Goal: Transaction & Acquisition: Purchase product/service

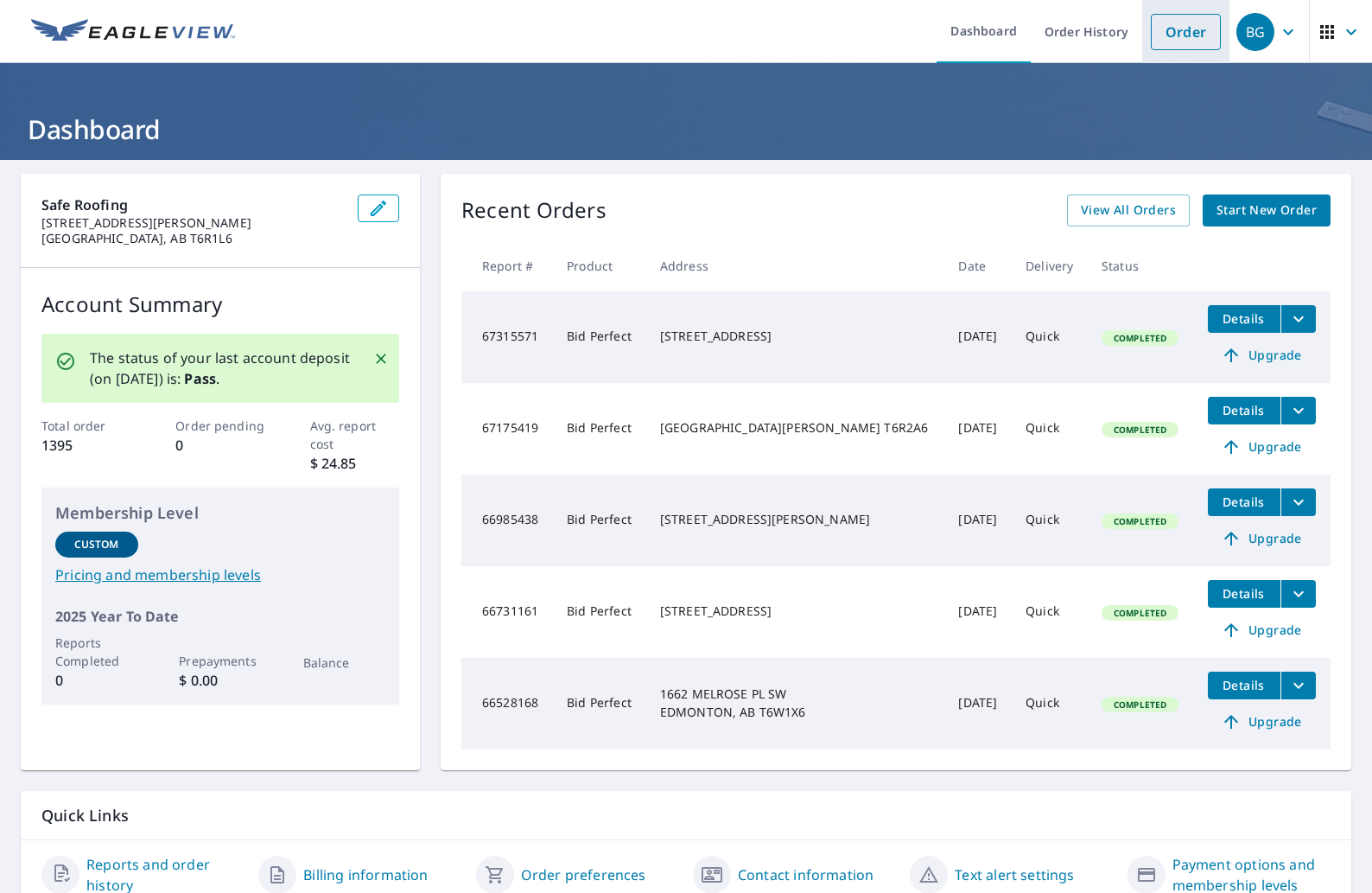
click at [1173, 31] on link "Order" at bounding box center [1186, 32] width 70 height 36
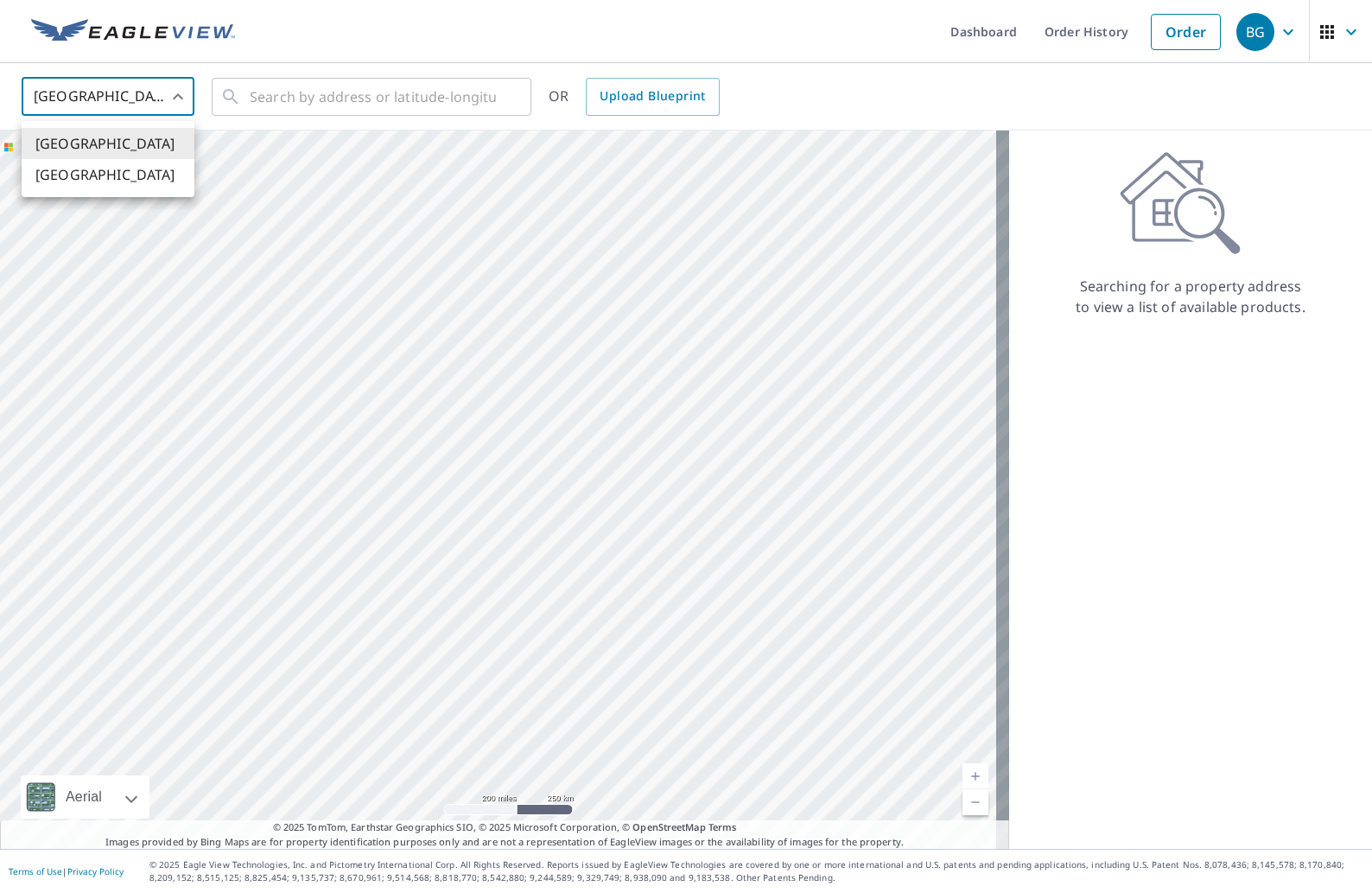
click at [145, 88] on body "BG BG Dashboard Order History Order BG United States US ​ ​ OR Upload Blueprint…" at bounding box center [686, 446] width 1372 height 893
click at [71, 174] on li "[GEOGRAPHIC_DATA]" at bounding box center [108, 174] width 173 height 32
type input "CA"
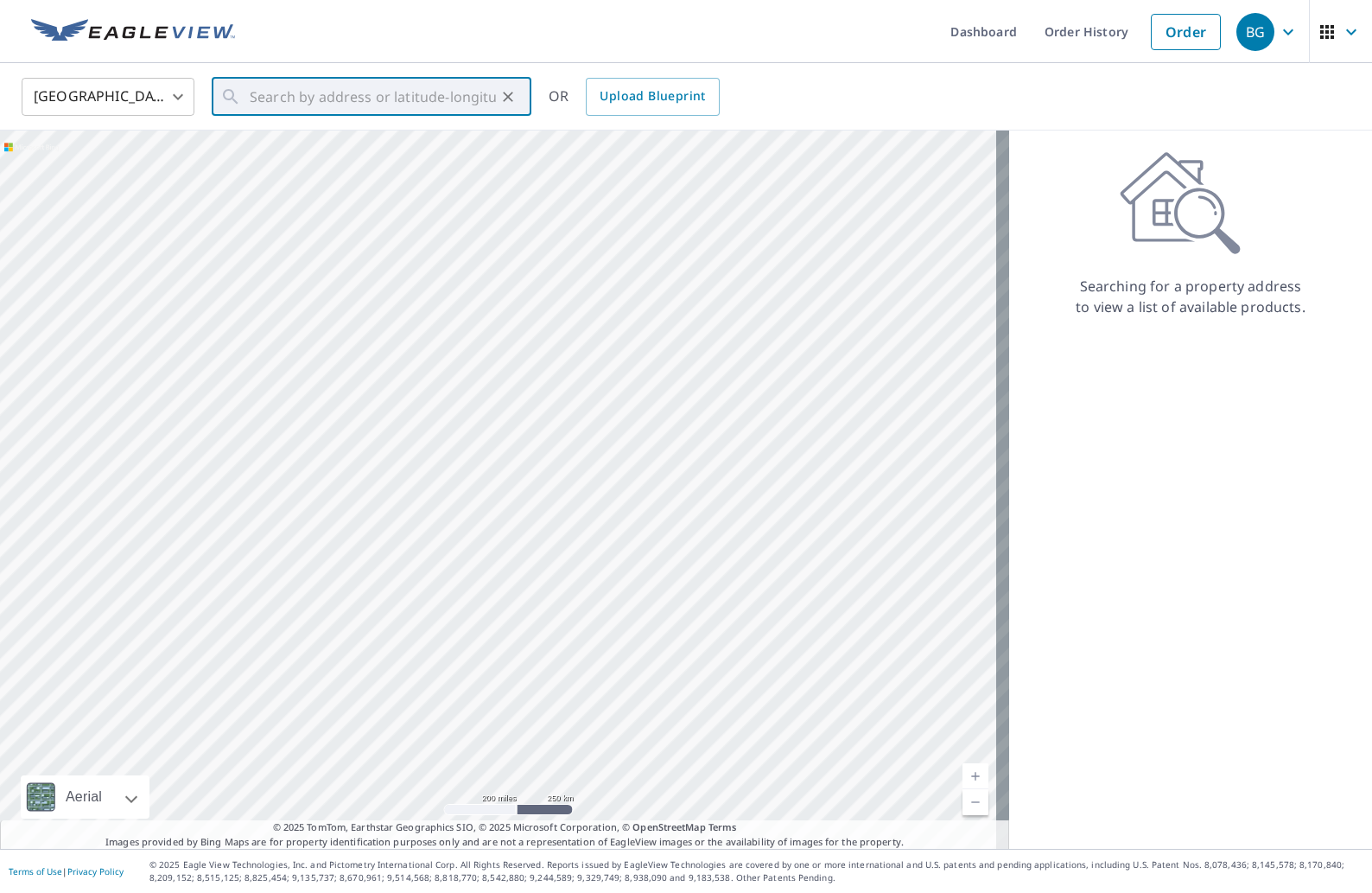
click at [272, 101] on input "text" at bounding box center [373, 97] width 247 height 49
paste input "[STREET_ADDRESS][PERSON_NAME]. T5T5P2"
click at [385, 157] on span "[STREET_ADDRESS][PERSON_NAME]" at bounding box center [382, 147] width 272 height 21
type input "[STREET_ADDRESS][PERSON_NAME]"
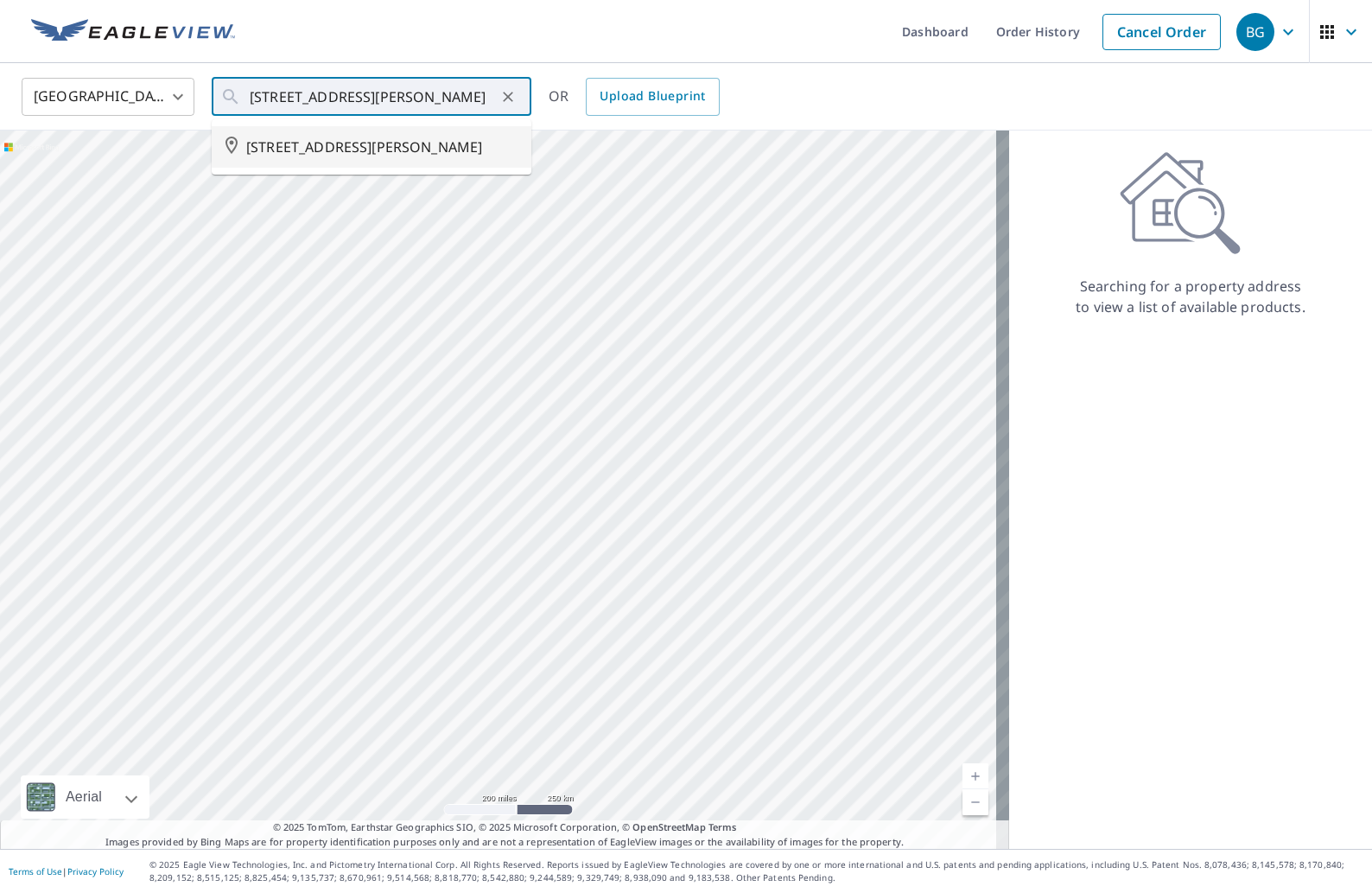
scroll to position [0, 0]
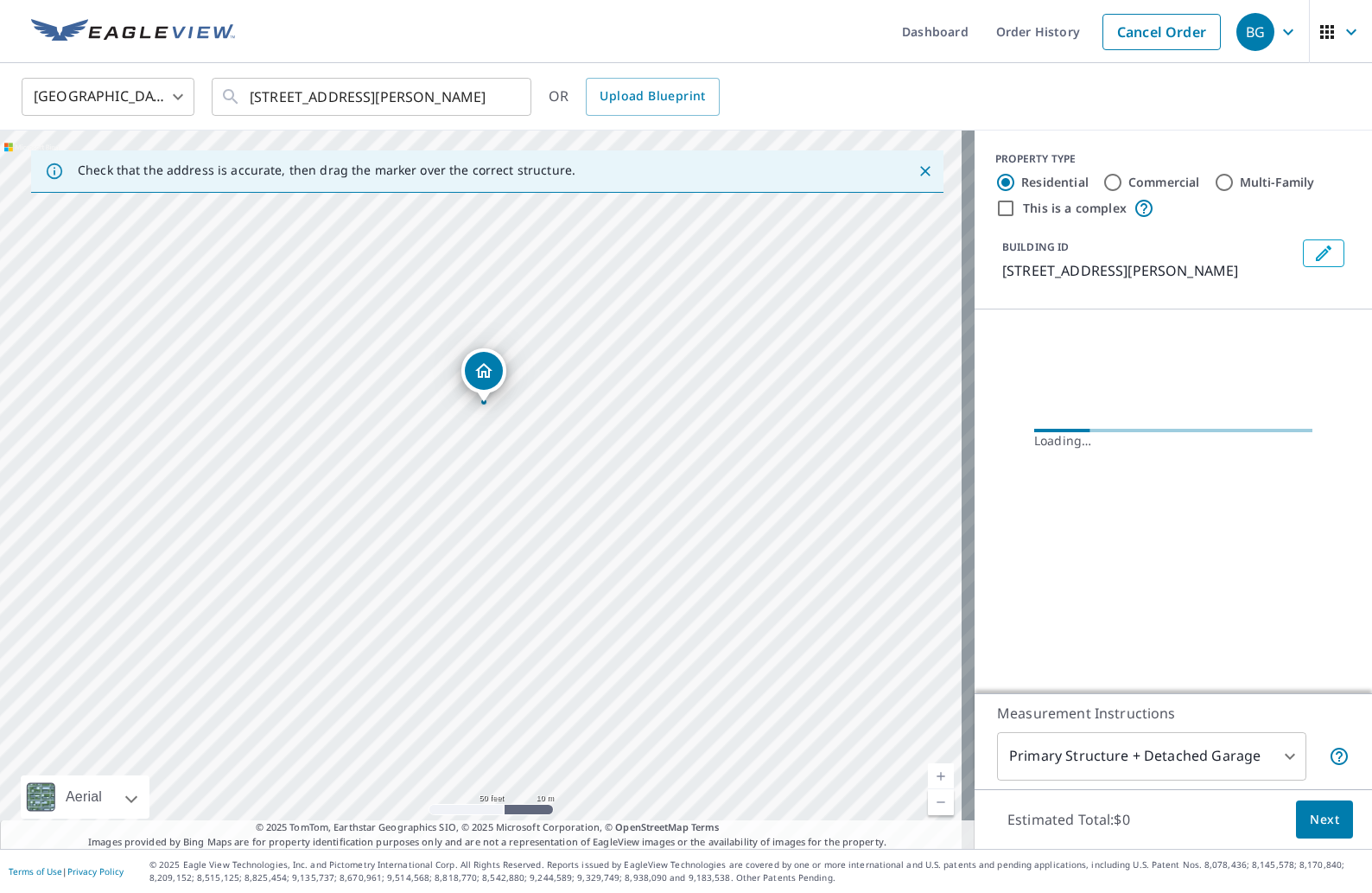
drag, startPoint x: 439, startPoint y: 345, endPoint x: 503, endPoint y: 510, distance: 177.0
click at [503, 510] on div "[STREET_ADDRESS][PERSON_NAME]" at bounding box center [487, 489] width 974 height 718
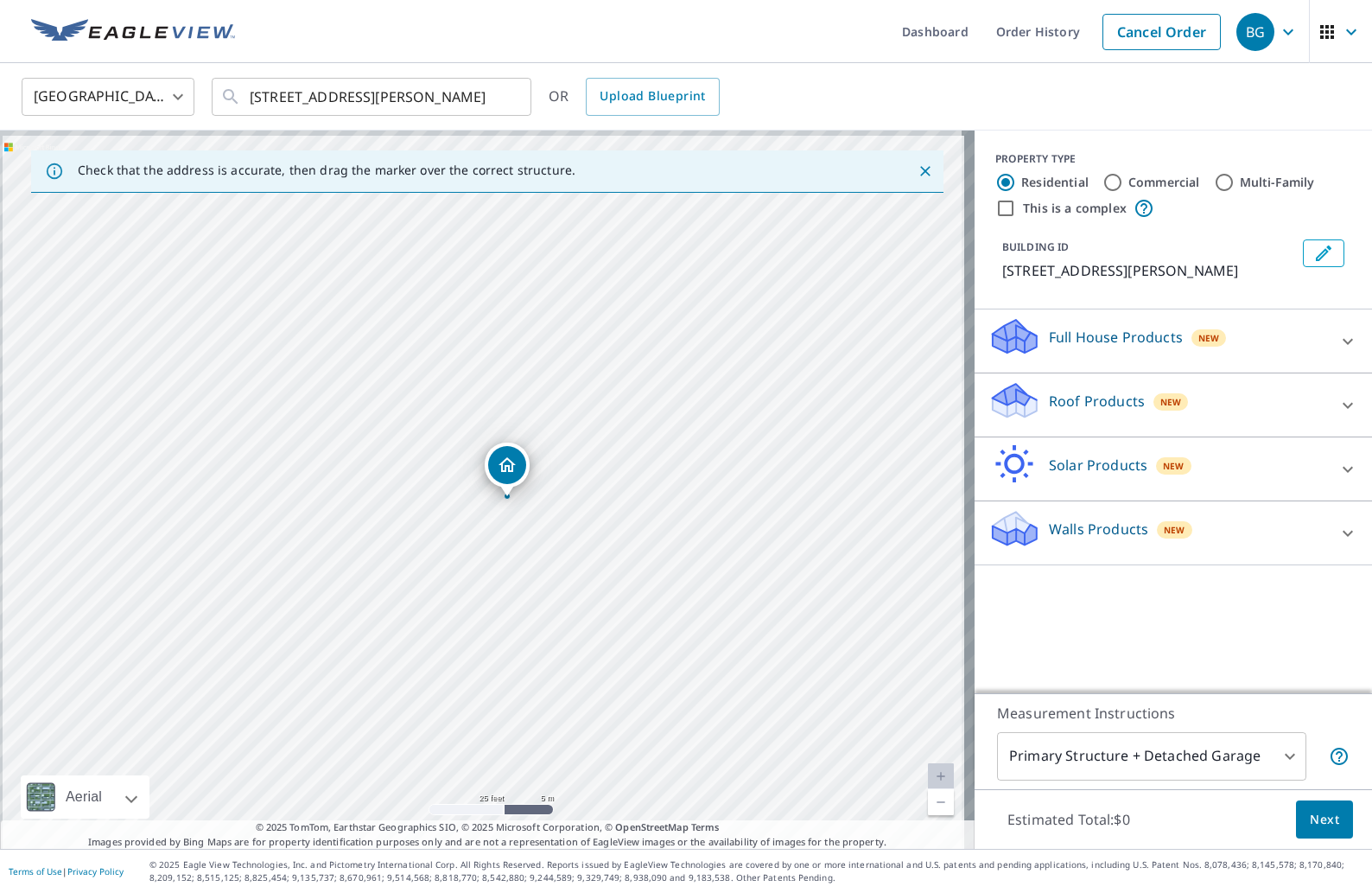
drag, startPoint x: 505, startPoint y: 379, endPoint x: 545, endPoint y: 403, distance: 46.6
click at [545, 403] on div "[STREET_ADDRESS][PERSON_NAME]" at bounding box center [487, 489] width 974 height 718
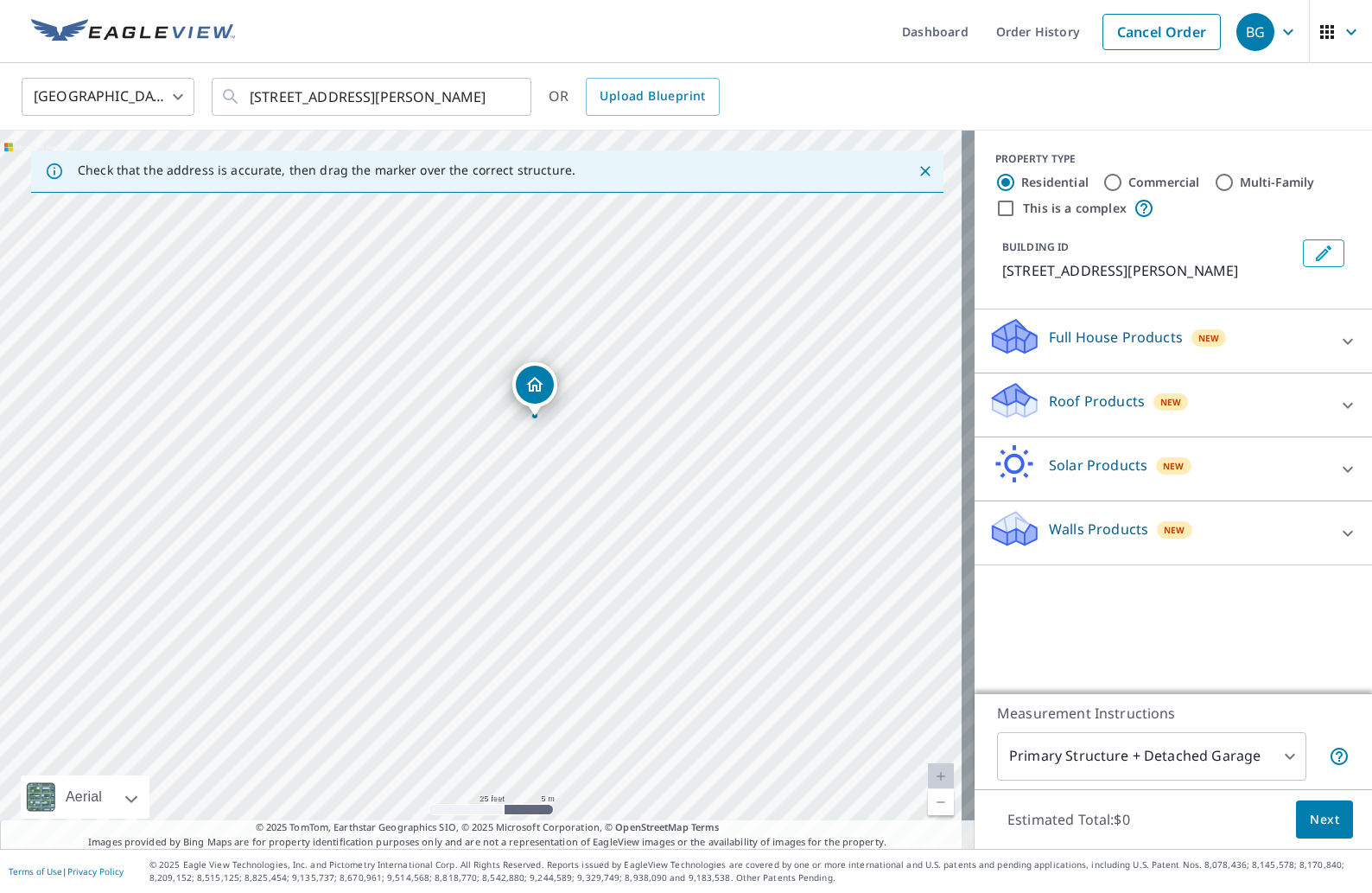
drag, startPoint x: 634, startPoint y: 535, endPoint x: 647, endPoint y: 440, distance: 95.9
click at [647, 440] on div "[STREET_ADDRESS][PERSON_NAME]" at bounding box center [487, 489] width 974 height 718
click at [1091, 429] on div "Roof Products New" at bounding box center [1158, 405] width 338 height 50
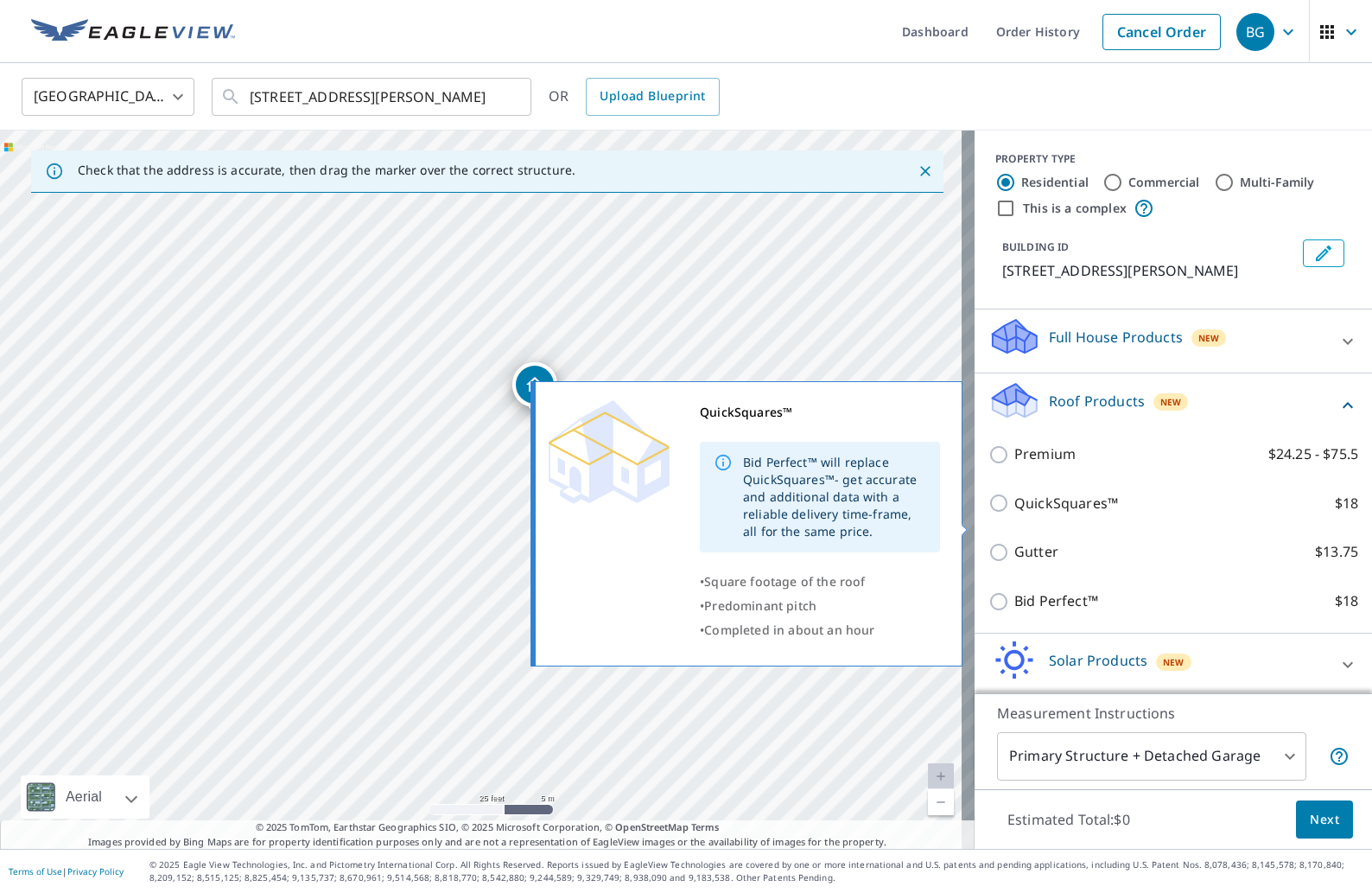
click at [1059, 514] on p "QuickSquares™" at bounding box center [1066, 503] width 103 height 22
click at [1014, 513] on input "QuickSquares™ $18" at bounding box center [1001, 503] width 26 height 21
checkbox input "true"
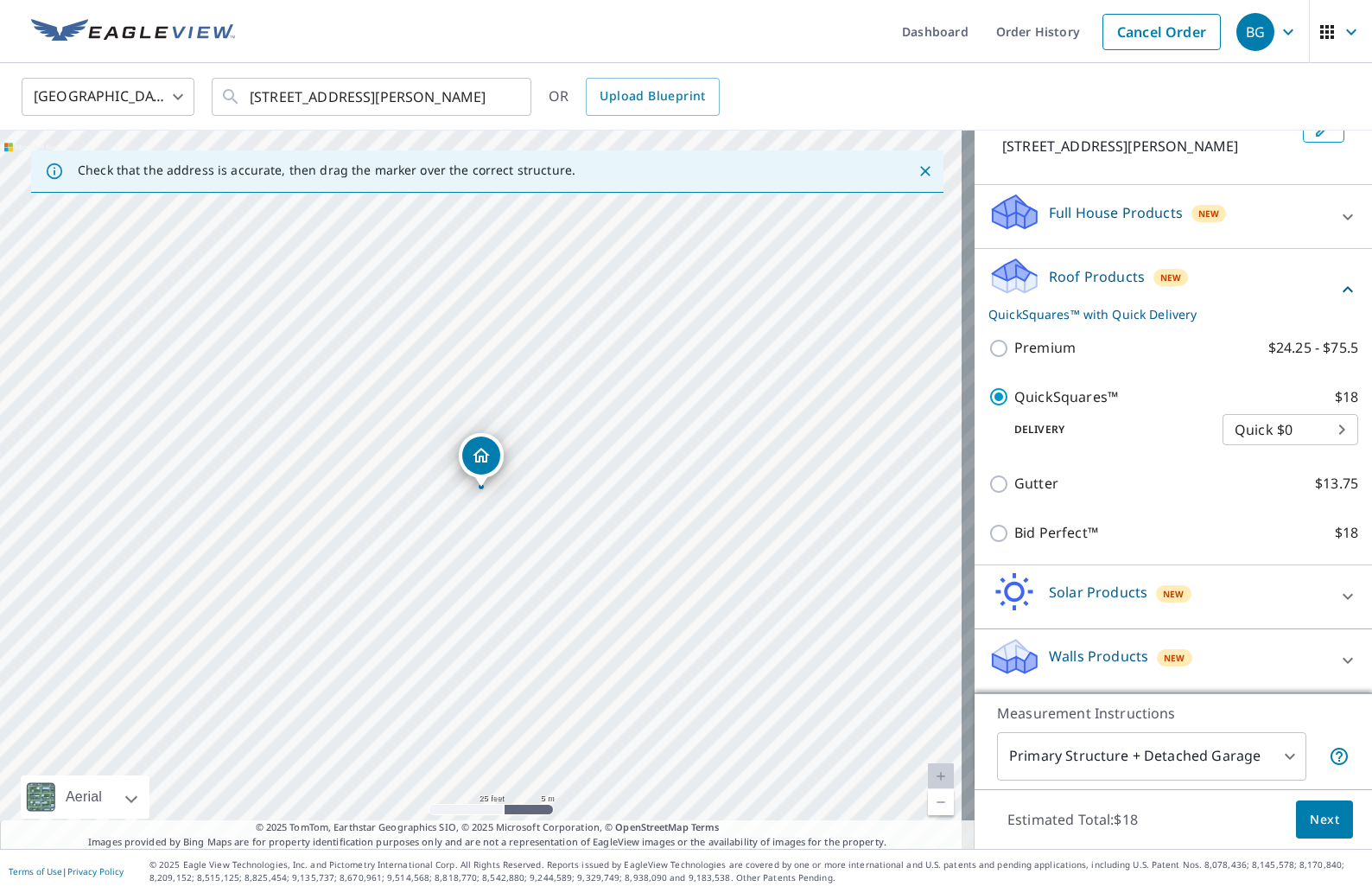
scroll to position [145, 0]
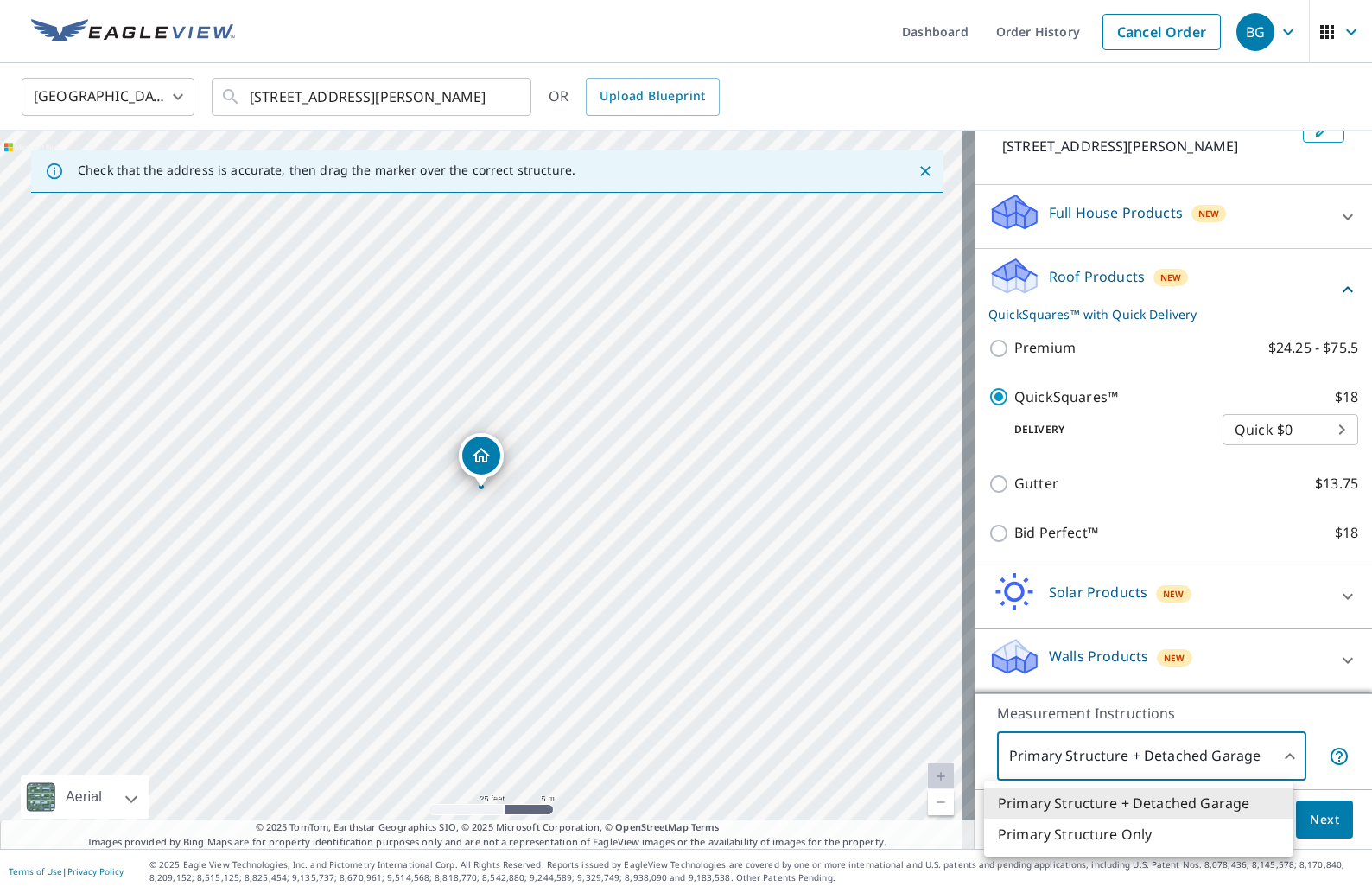
click at [1266, 768] on body "BG BG Dashboard Order History Cancel Order BG Canada [GEOGRAPHIC_DATA] ​ [STREE…" at bounding box center [686, 446] width 1372 height 893
click at [1176, 828] on li "Primary Structure Only" at bounding box center [1139, 834] width 310 height 32
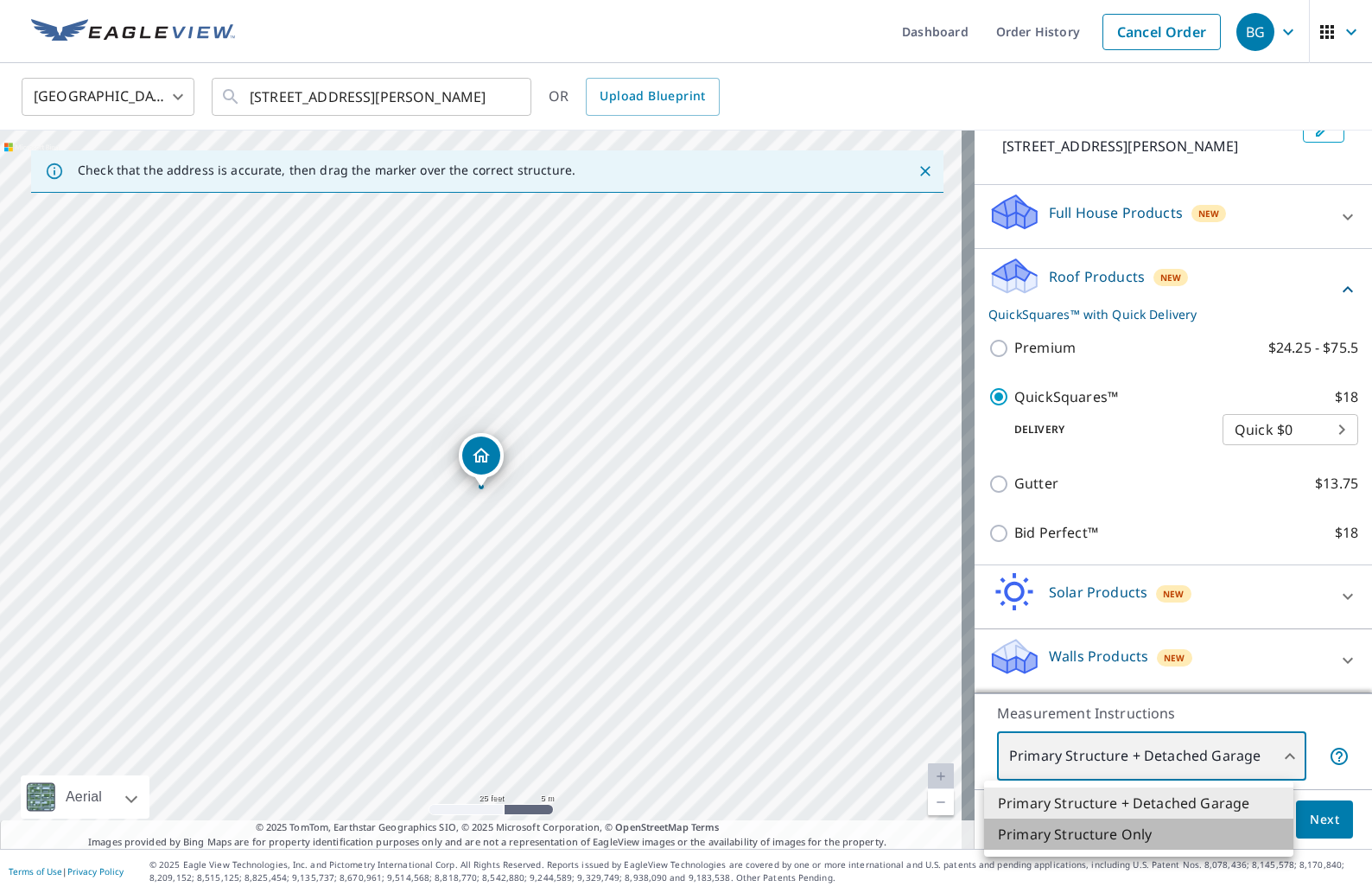
type input "2"
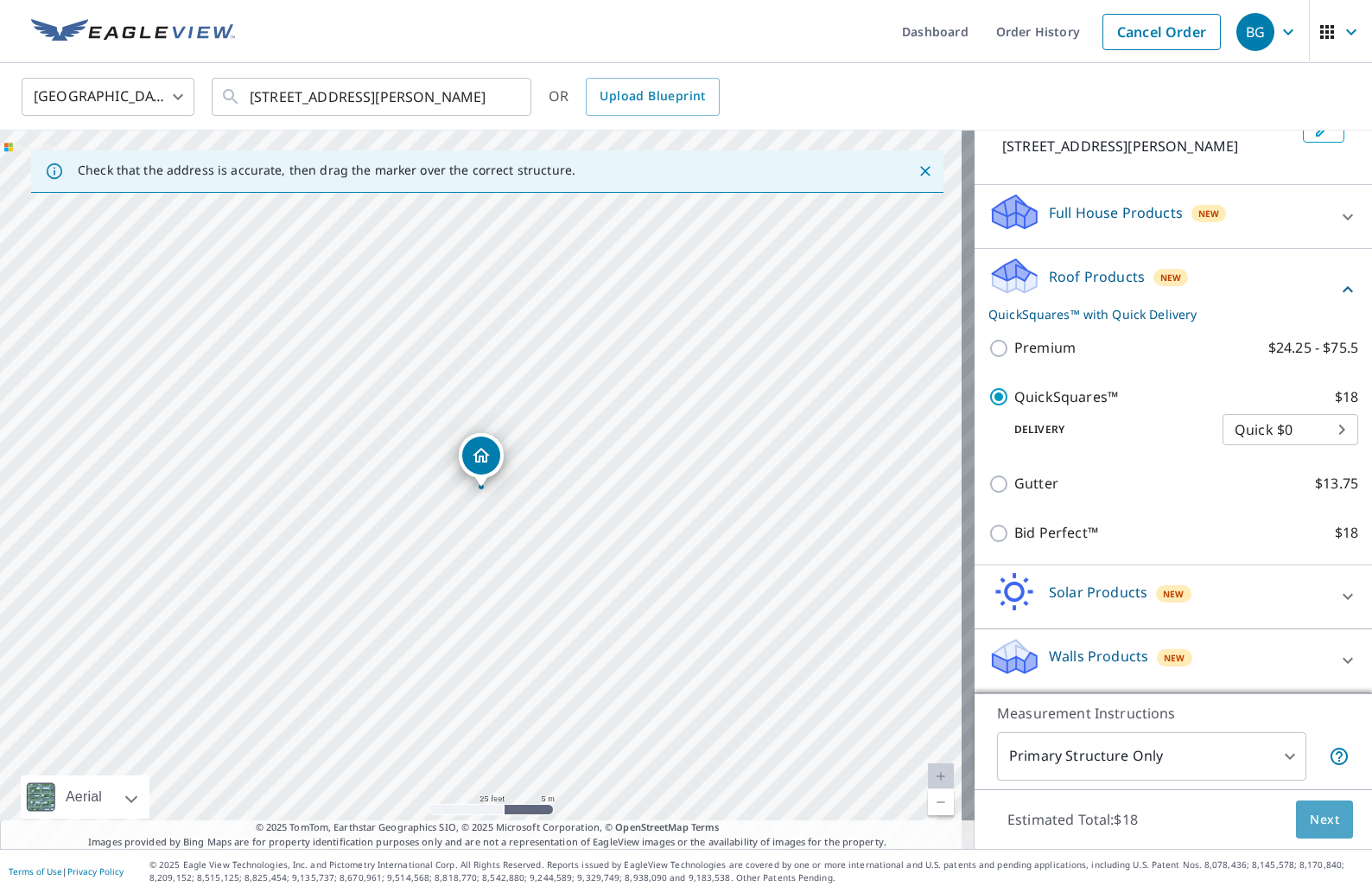
click at [1310, 817] on span "Next" at bounding box center [1324, 819] width 30 height 22
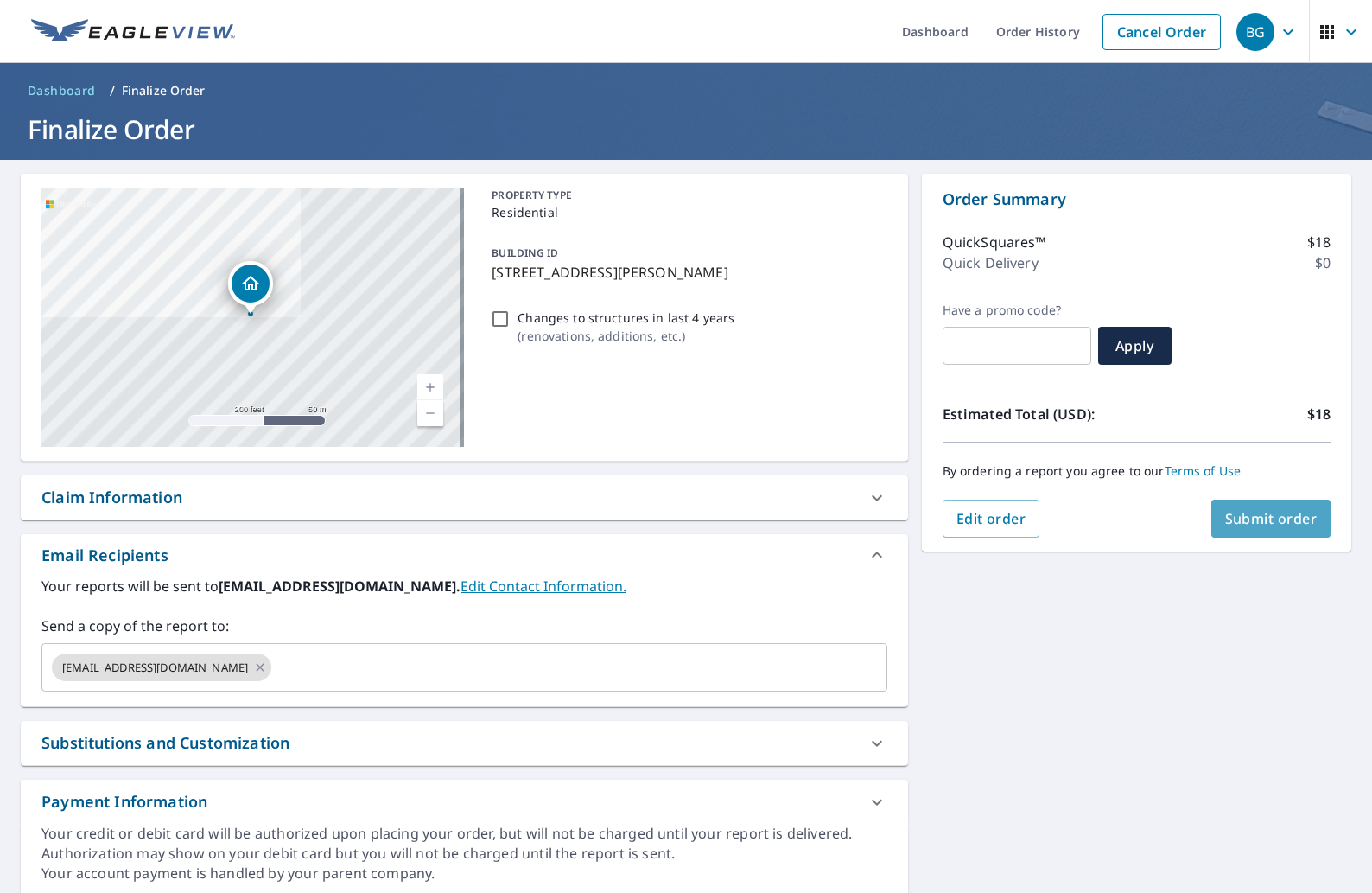
click at [1251, 515] on span "Submit order" at bounding box center [1271, 518] width 93 height 19
